Goal: Task Accomplishment & Management: Manage account settings

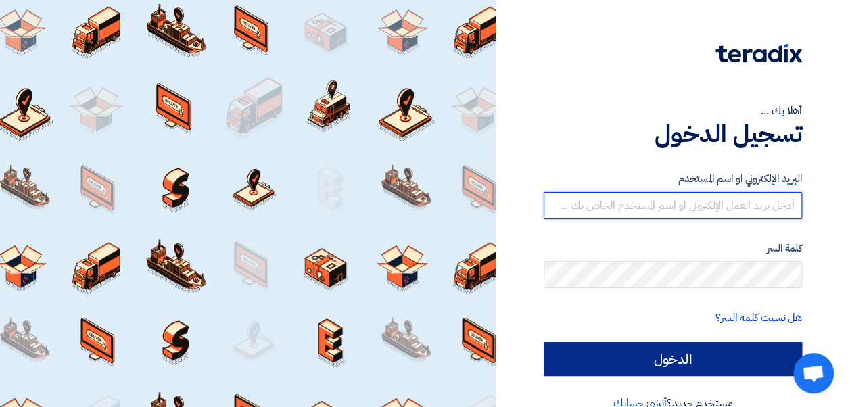
type input "[EMAIL_ADDRESS][DOMAIN_NAME]"
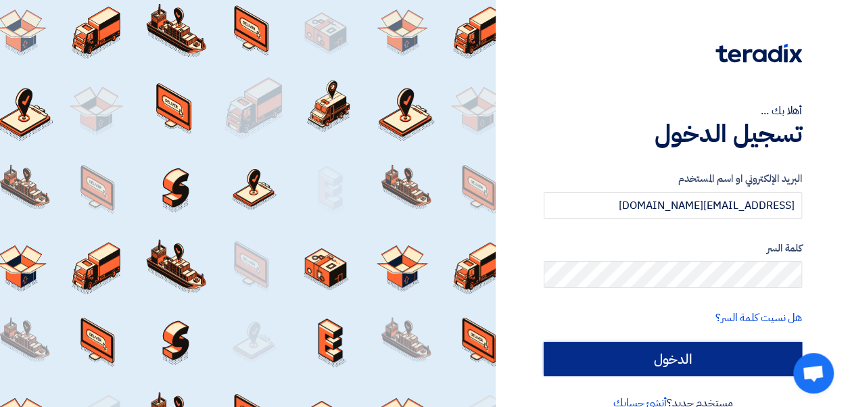
click at [667, 240] on input "الدخول" at bounding box center [673, 359] width 258 height 34
type input "Sign in"
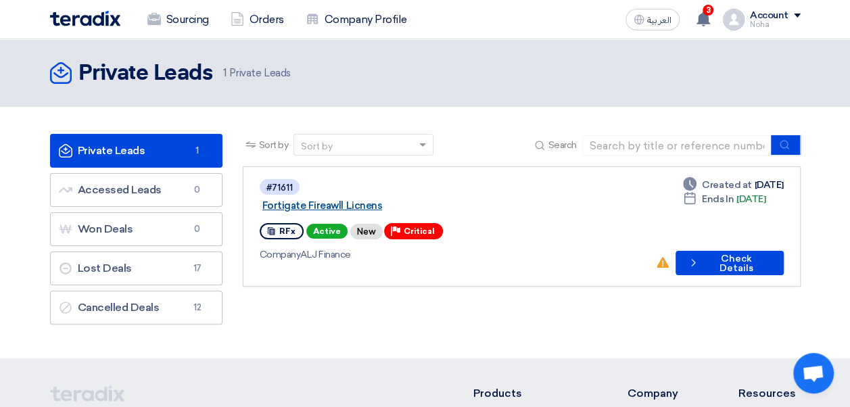
click at [381, 199] on link "Fortigate Fireawll Licnens" at bounding box center [431, 205] width 338 height 12
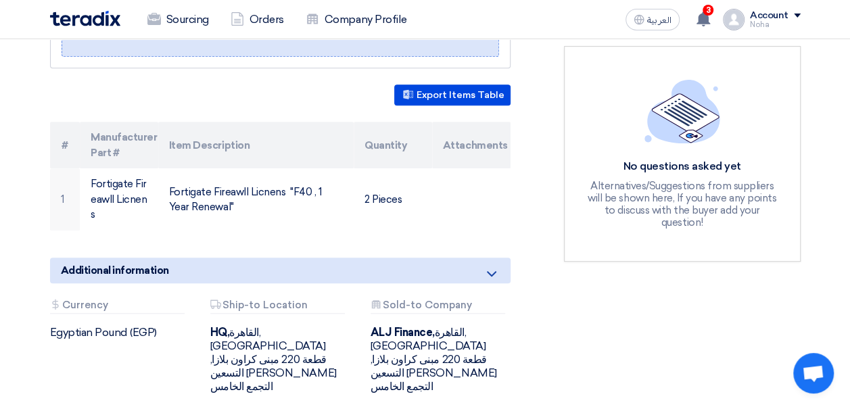
scroll to position [341, 0]
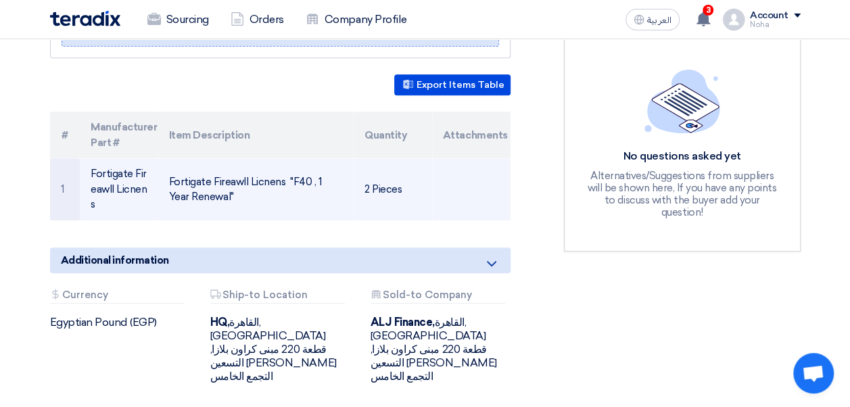
drag, startPoint x: 220, startPoint y: 188, endPoint x: 88, endPoint y: 154, distance: 136.7
click at [88, 158] on tr "1 Fortigate Fireawll Licnens Fortigate Fireawll Licnens "F40 , 1 Year Renewal" …" at bounding box center [280, 189] width 460 height 62
copy tr "Fortigate Fireawll Licnens Fortigate Fireawll Licnens "F40 , 1 Year Renewal""
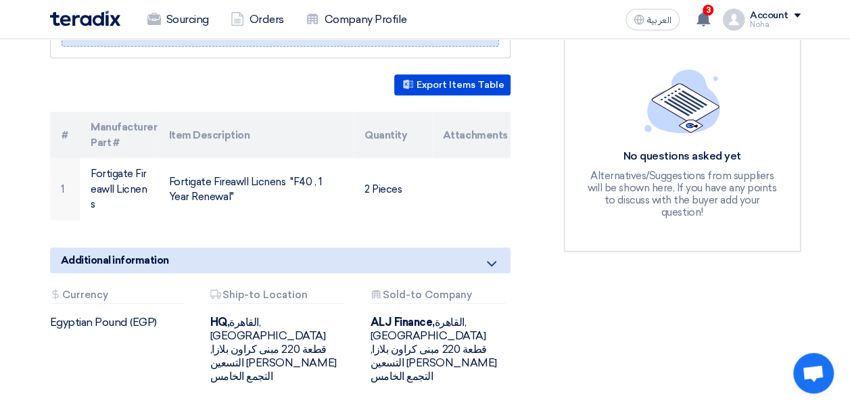
scroll to position [0, 0]
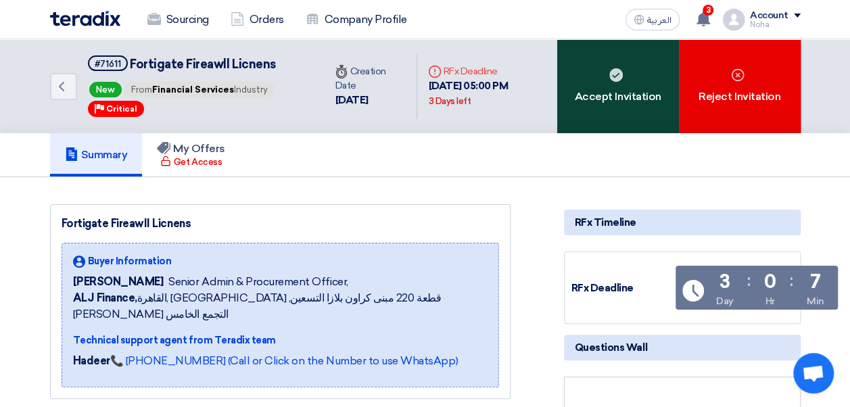
click at [642, 89] on div "Accept Invitation" at bounding box center [618, 86] width 122 height 94
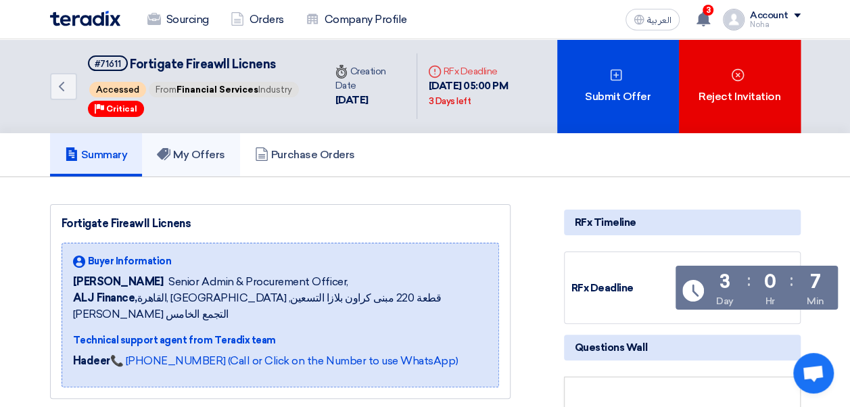
click at [199, 162] on h5 "My Offers" at bounding box center [191, 155] width 68 height 14
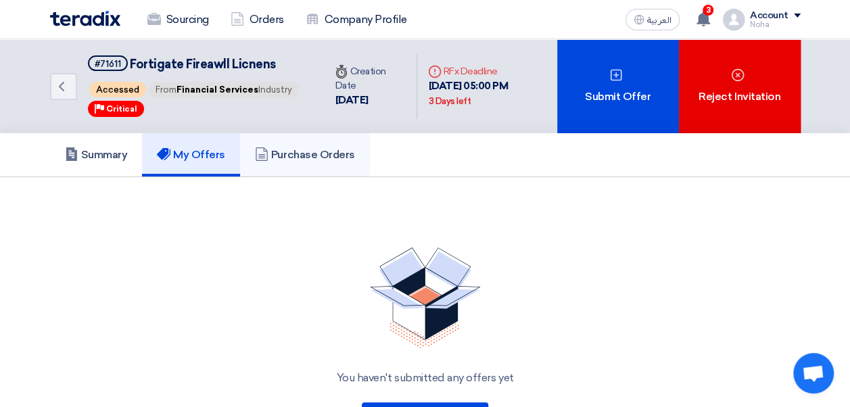
click at [258, 161] on use at bounding box center [262, 154] width 12 height 14
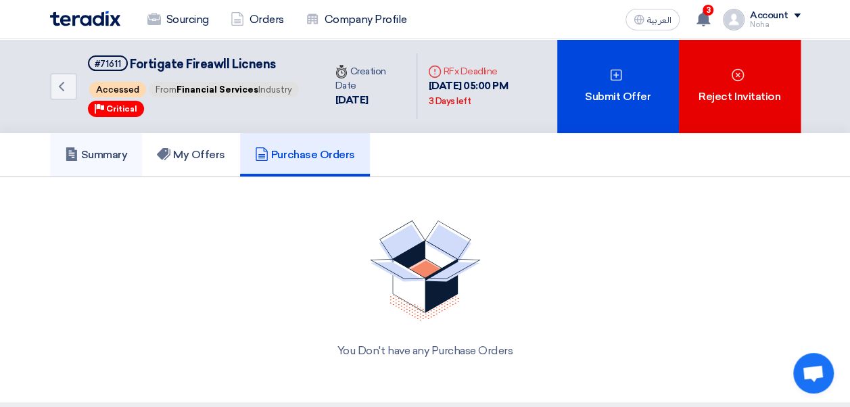
click at [115, 162] on h5 "Summary" at bounding box center [96, 155] width 63 height 14
